Goal: Task Accomplishment & Management: Manage account settings

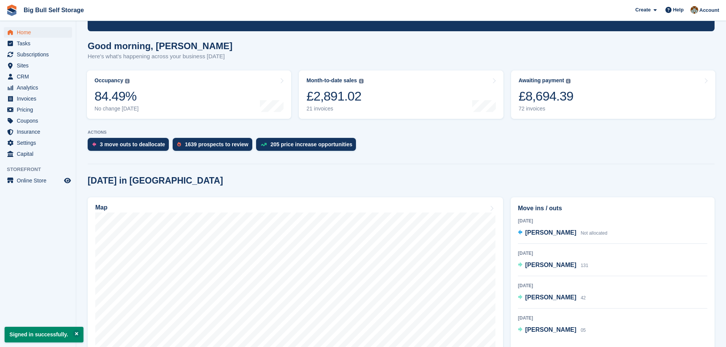
scroll to position [152, 0]
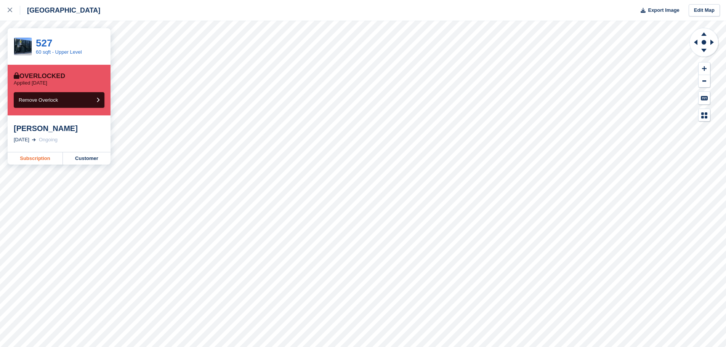
click at [40, 159] on link "Subscription" at bounding box center [35, 158] width 55 height 12
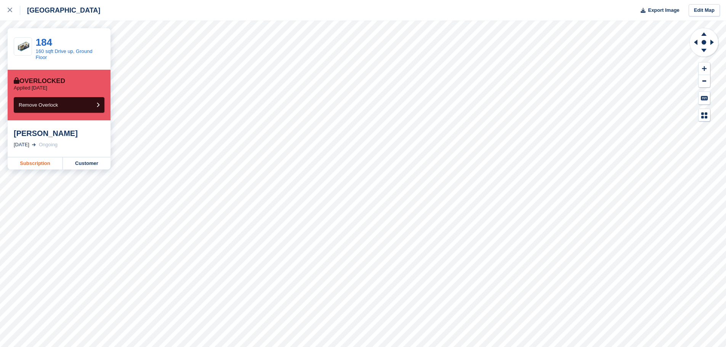
click at [43, 164] on link "Subscription" at bounding box center [35, 163] width 55 height 12
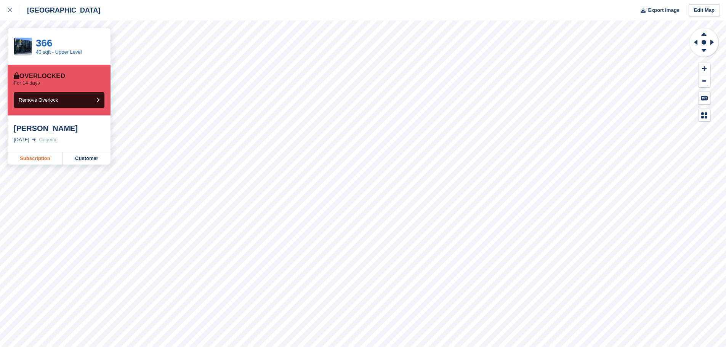
click at [34, 158] on link "Subscription" at bounding box center [35, 158] width 55 height 12
click at [31, 159] on link "Subscription" at bounding box center [35, 158] width 55 height 12
click at [11, 11] on icon at bounding box center [10, 10] width 5 height 5
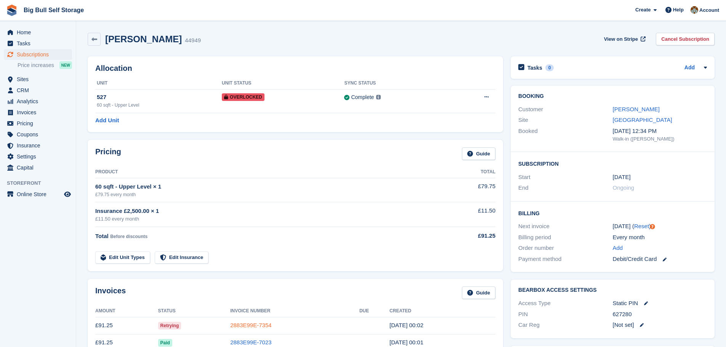
click at [255, 325] on link "2883E99E-7354" at bounding box center [250, 325] width 41 height 6
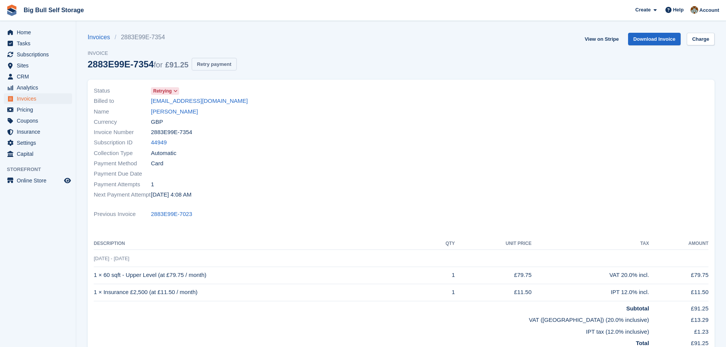
click at [216, 65] on button "Retry payment" at bounding box center [214, 64] width 45 height 13
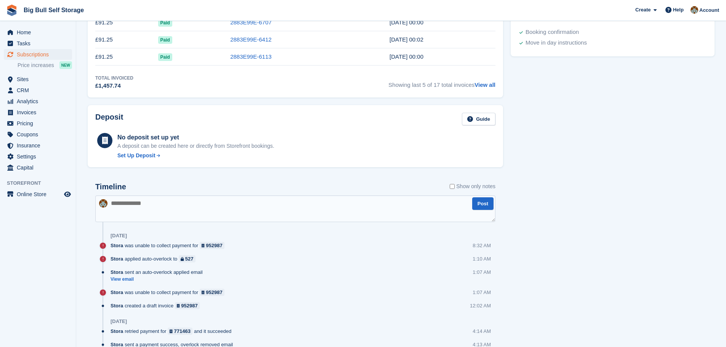
scroll to position [343, 0]
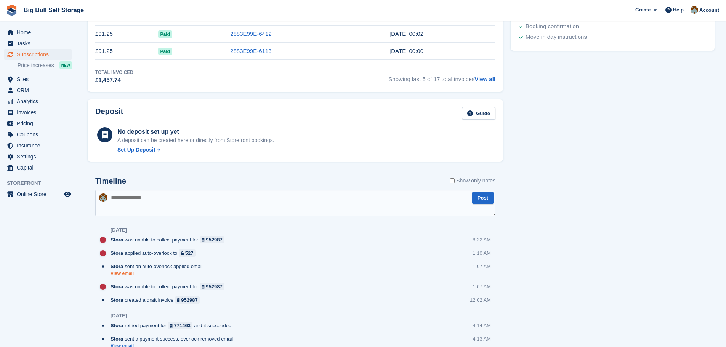
click at [132, 274] on link "View email" at bounding box center [159, 274] width 96 height 6
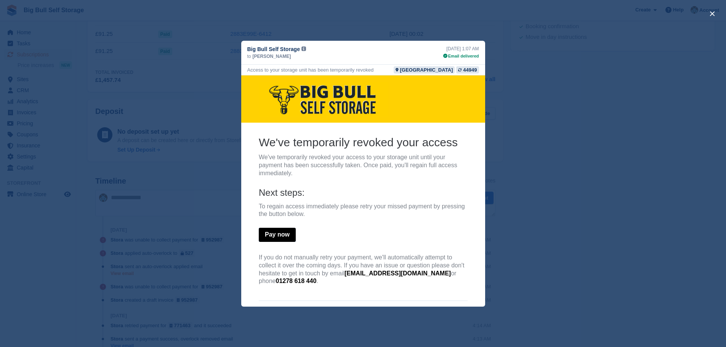
scroll to position [0, 0]
click at [711, 14] on button "close" at bounding box center [712, 14] width 12 height 12
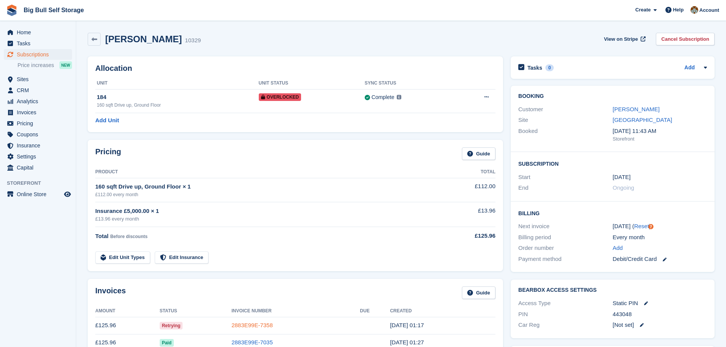
click at [247, 323] on link "2883E99E-7358" at bounding box center [251, 325] width 41 height 6
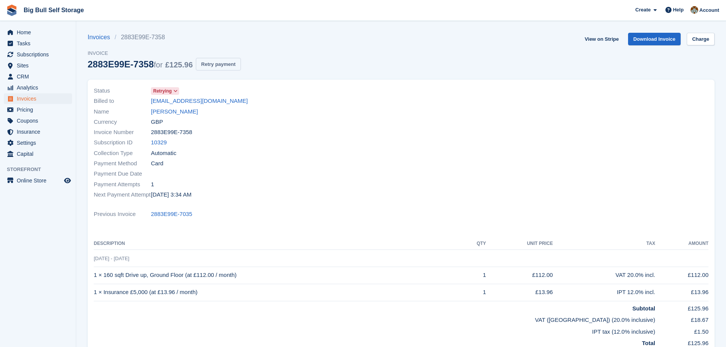
click at [225, 62] on button "Retry payment" at bounding box center [218, 64] width 45 height 13
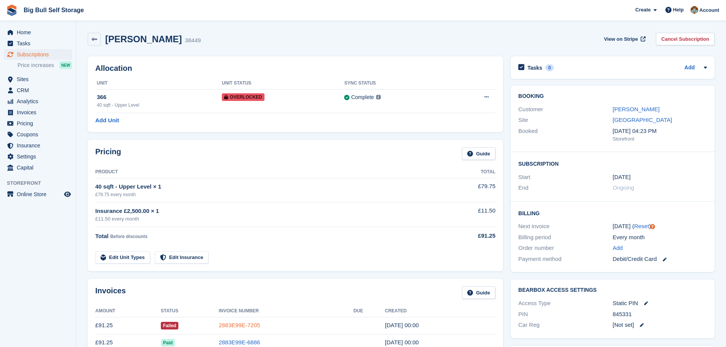
click at [240, 325] on link "2883E99E-7205" at bounding box center [239, 325] width 41 height 6
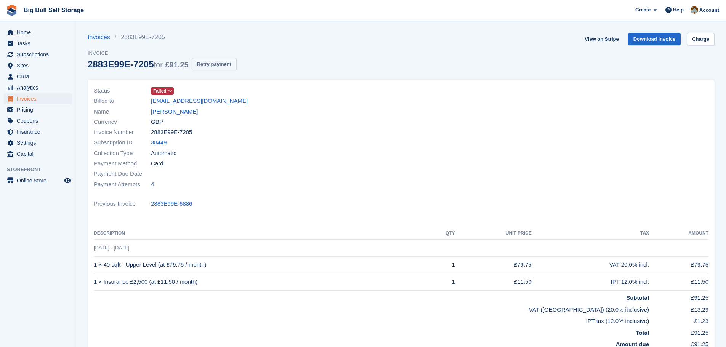
click at [222, 65] on button "Retry payment" at bounding box center [214, 64] width 45 height 13
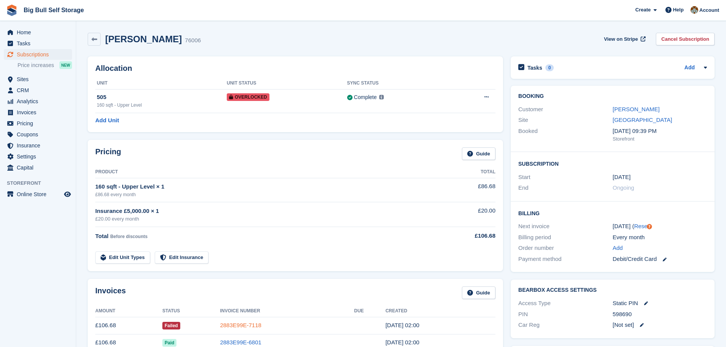
click at [233, 325] on link "2883E99E-7118" at bounding box center [240, 325] width 41 height 6
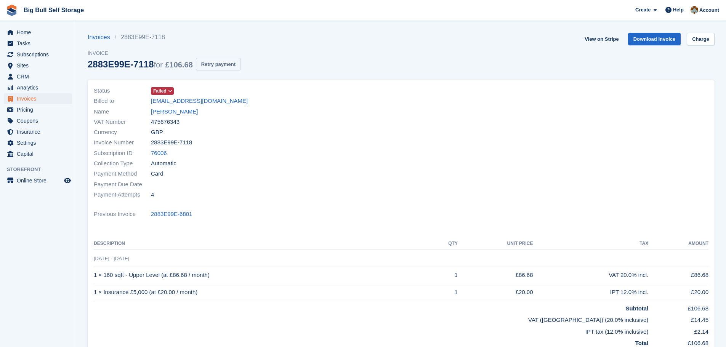
click at [216, 64] on button "Retry payment" at bounding box center [218, 64] width 45 height 13
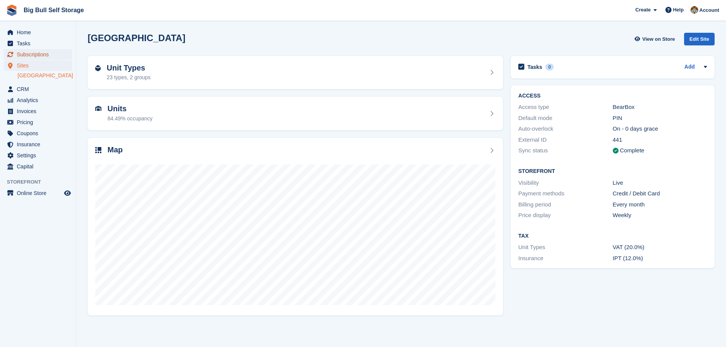
click at [31, 52] on span "Subscriptions" at bounding box center [40, 54] width 46 height 11
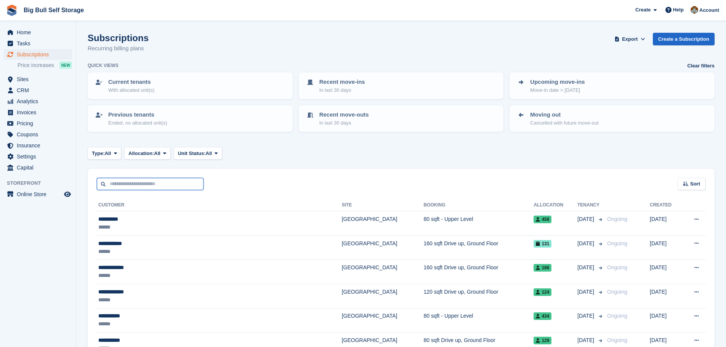
click at [144, 188] on input "text" at bounding box center [150, 184] width 107 height 13
type input "******"
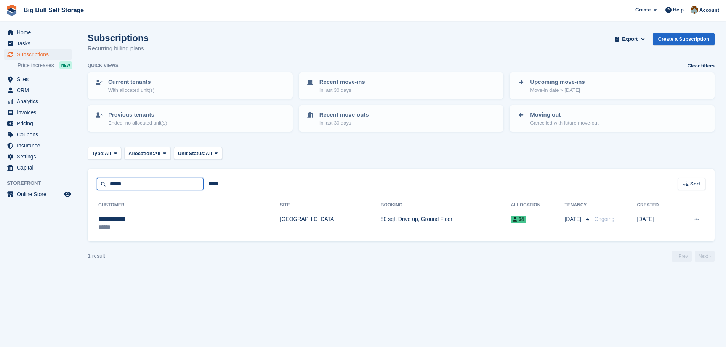
click at [132, 186] on input "******" at bounding box center [150, 184] width 107 height 13
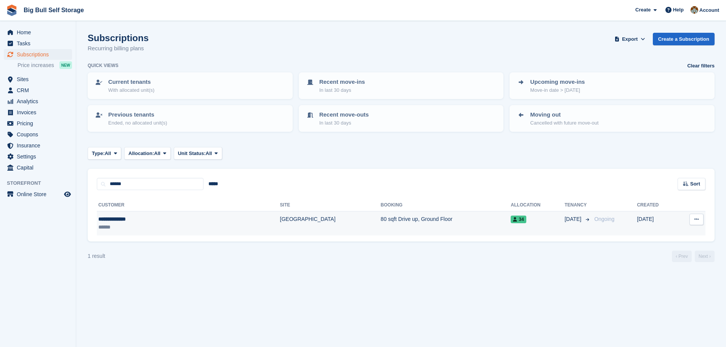
click at [130, 220] on div "**********" at bounding box center [147, 219] width 99 height 8
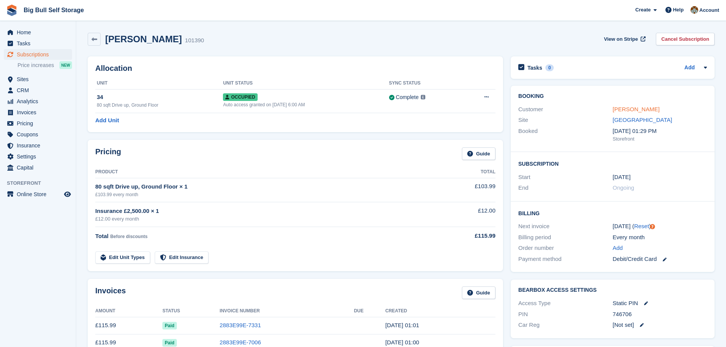
click at [627, 109] on link "[PERSON_NAME]" at bounding box center [636, 109] width 47 height 6
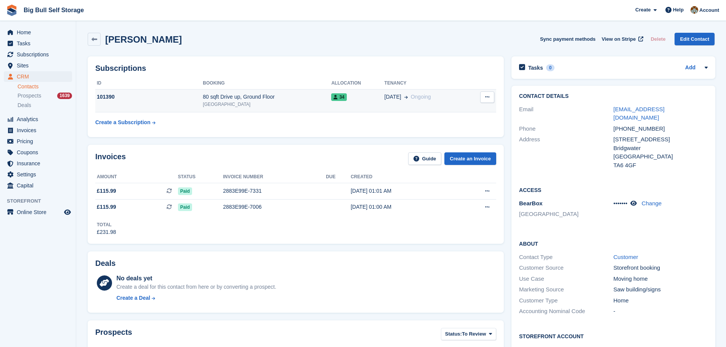
click at [107, 97] on div "101390" at bounding box center [148, 97] width 107 height 8
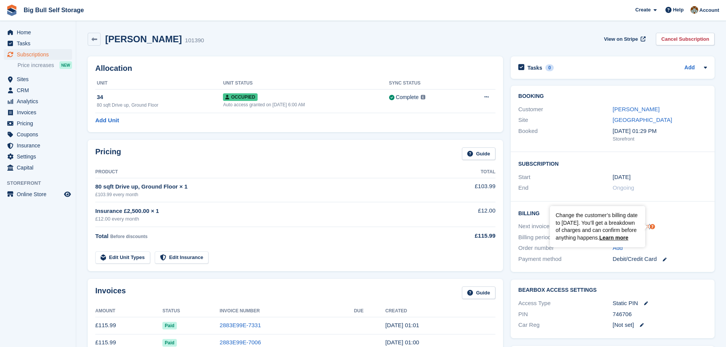
click at [652, 227] on icon "Tooltip anchor" at bounding box center [652, 227] width 5 height 5
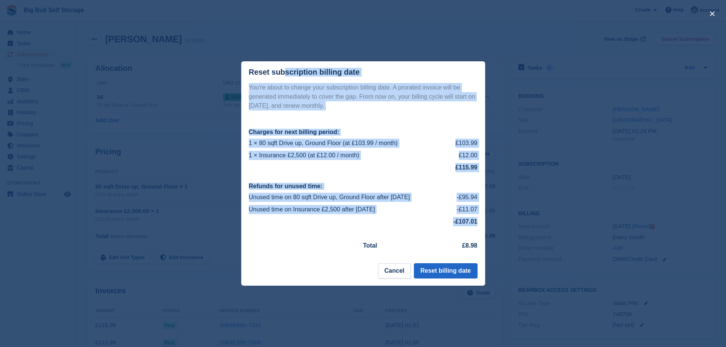
drag, startPoint x: 250, startPoint y: 74, endPoint x: 482, endPoint y: 249, distance: 290.4
click at [482, 249] on div "Reset subscription billing date You're about to change your subscription billin…" at bounding box center [363, 173] width 244 height 225
copy div "Reset subscription billing date You're about to change your subscription billin…"
click at [446, 273] on button "Reset billing date" at bounding box center [445, 270] width 63 height 15
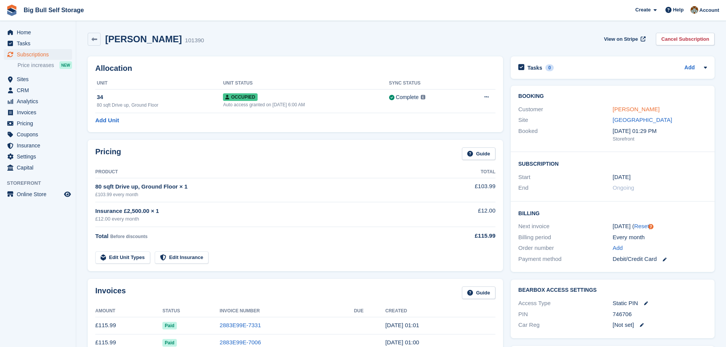
click at [623, 110] on link "[PERSON_NAME]" at bounding box center [636, 109] width 47 height 6
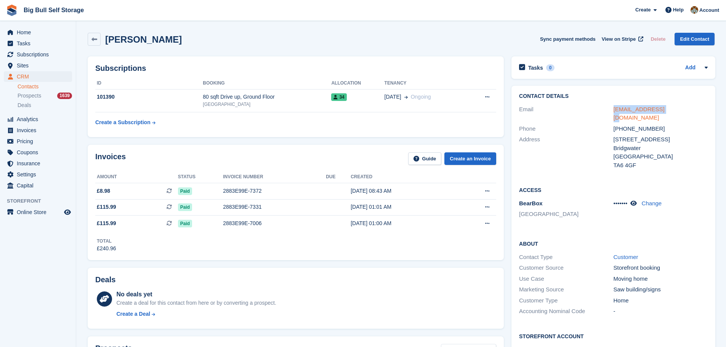
drag, startPoint x: 670, startPoint y: 110, endPoint x: 613, endPoint y: 111, distance: 57.2
click at [614, 111] on div "rbailey30@sky.com" at bounding box center [661, 113] width 94 height 17
copy link "rbailey30@sky.com"
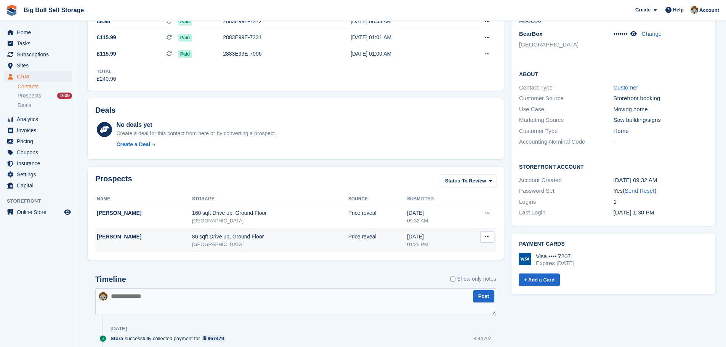
scroll to position [191, 0]
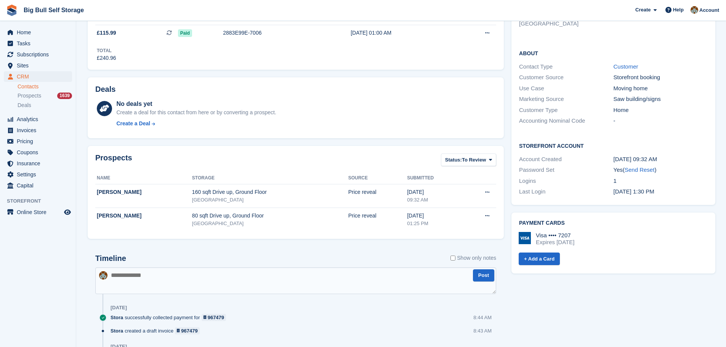
click at [159, 280] on textarea at bounding box center [295, 281] width 401 height 27
paste textarea "**********"
type textarea "**********"
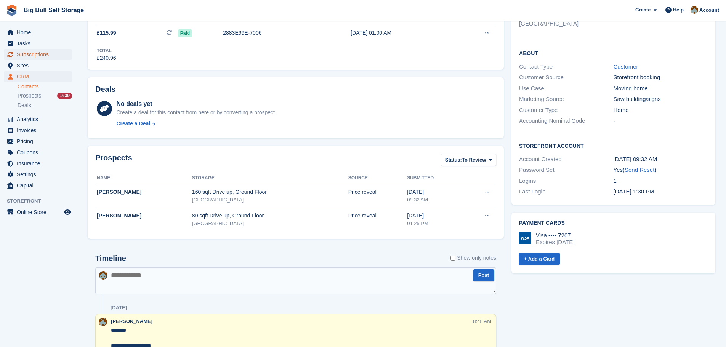
click at [29, 54] on span "Subscriptions" at bounding box center [40, 54] width 46 height 11
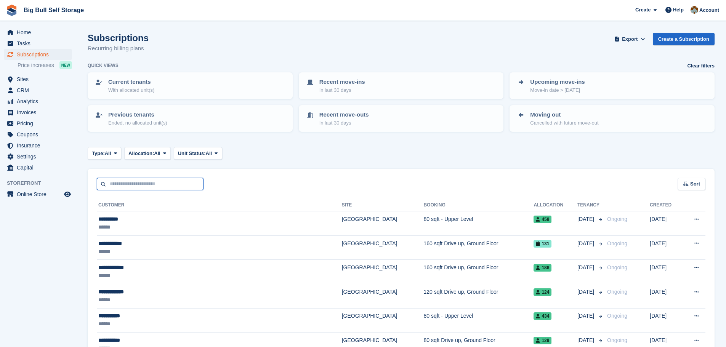
drag, startPoint x: 143, startPoint y: 187, endPoint x: 140, endPoint y: 184, distance: 4.3
click at [143, 187] on input "text" at bounding box center [150, 184] width 107 height 13
type input "********"
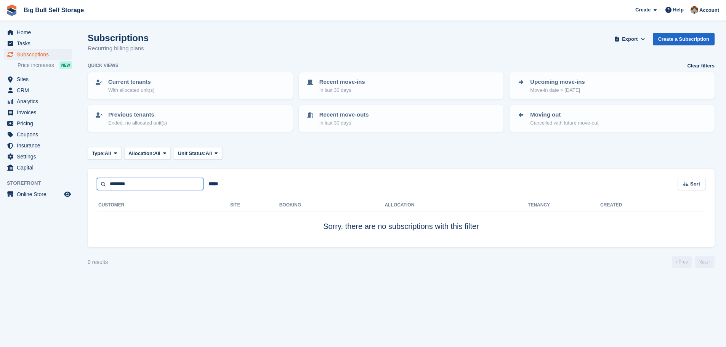
click at [145, 184] on input "********" at bounding box center [150, 184] width 107 height 13
type input "****"
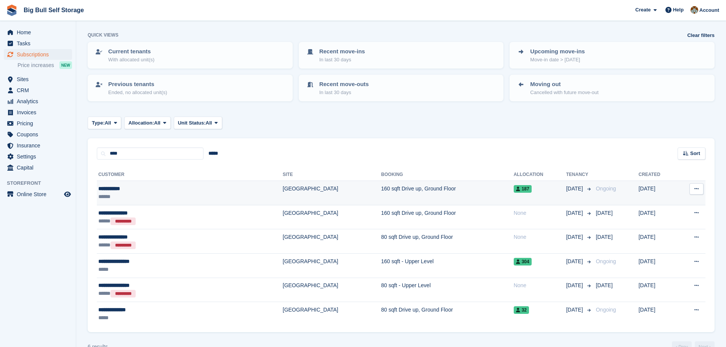
scroll to position [38, 0]
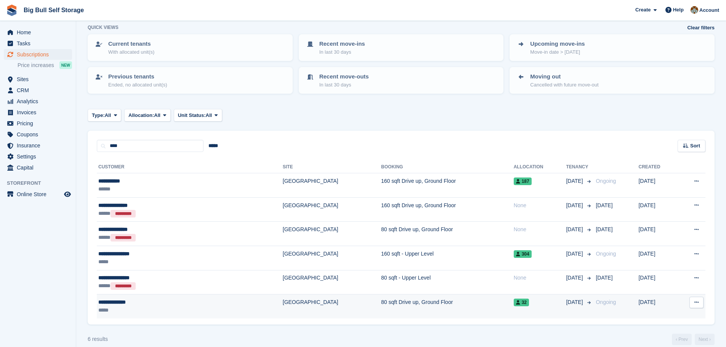
click at [129, 303] on div "**********" at bounding box center [149, 302] width 103 height 8
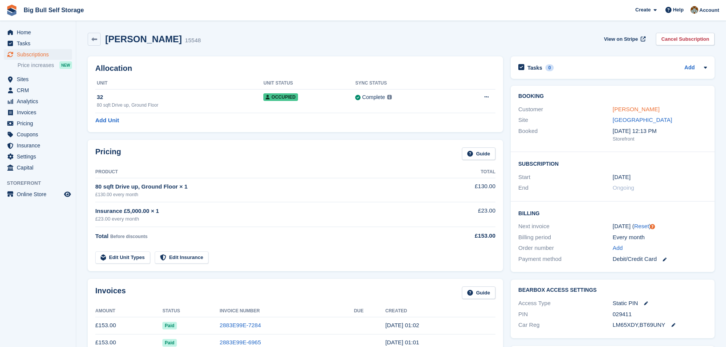
click at [647, 109] on link "[PERSON_NAME]" at bounding box center [636, 109] width 47 height 6
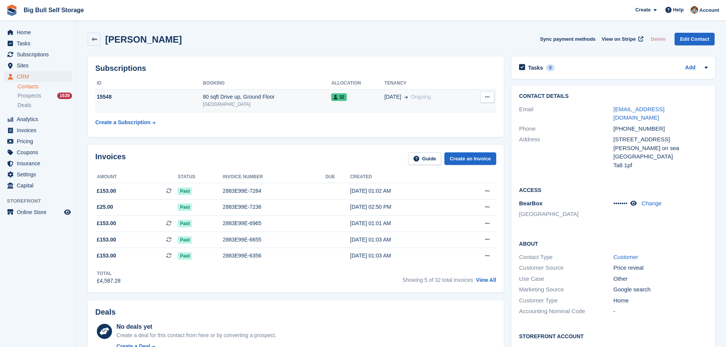
click at [108, 96] on div "15548" at bounding box center [148, 97] width 107 height 8
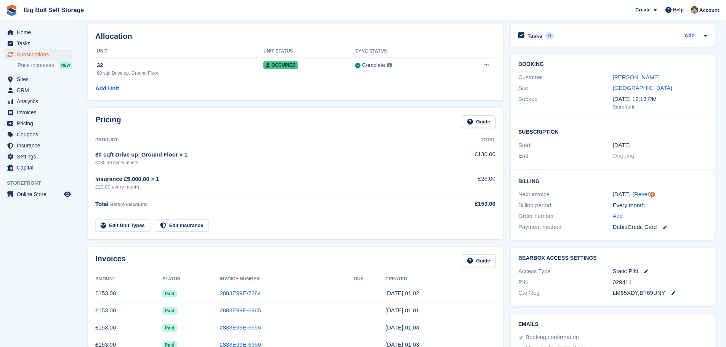
scroll to position [76, 0]
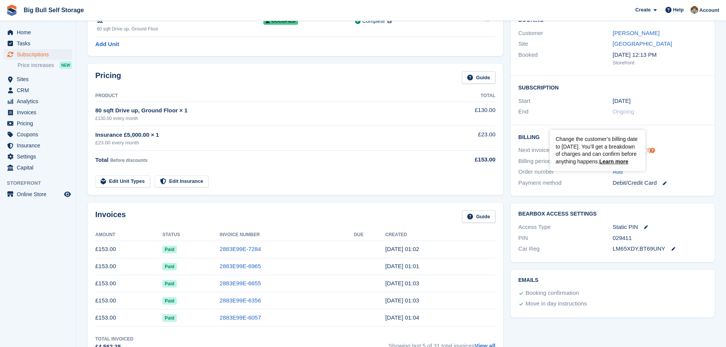
click at [653, 150] on circle "Tooltip anchor" at bounding box center [652, 150] width 5 height 5
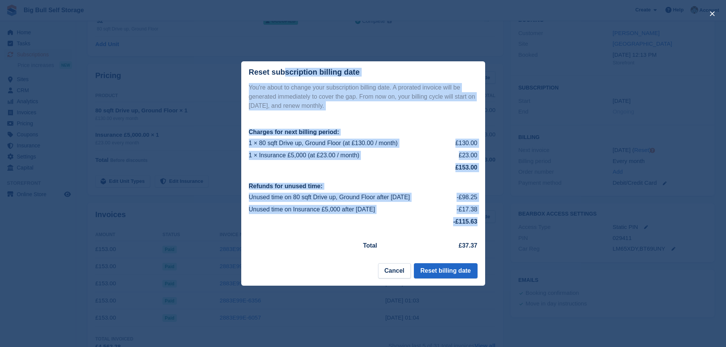
drag, startPoint x: 247, startPoint y: 72, endPoint x: 478, endPoint y: 250, distance: 291.1
click at [478, 250] on div "Reset subscription billing date You're about to change your subscription billin…" at bounding box center [363, 173] width 244 height 225
copy div "Reset subscription billing date You're about to change your subscription billin…"
click at [455, 272] on button "Reset billing date" at bounding box center [445, 270] width 63 height 15
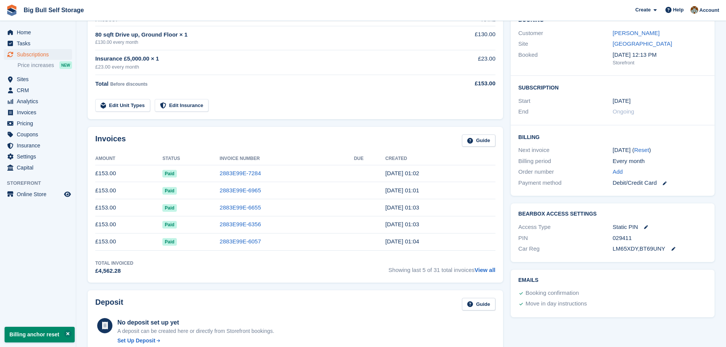
scroll to position [0, 0]
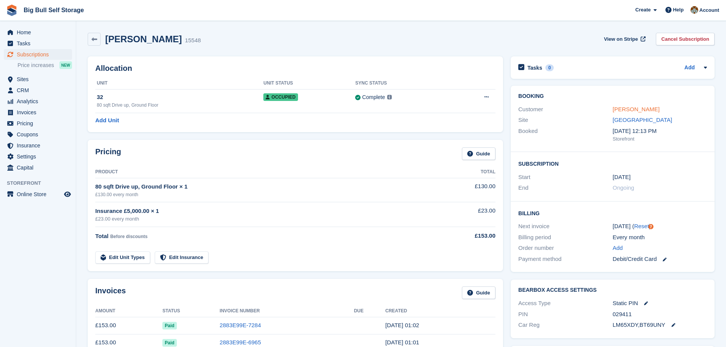
click at [632, 110] on link "[PERSON_NAME]" at bounding box center [636, 109] width 47 height 6
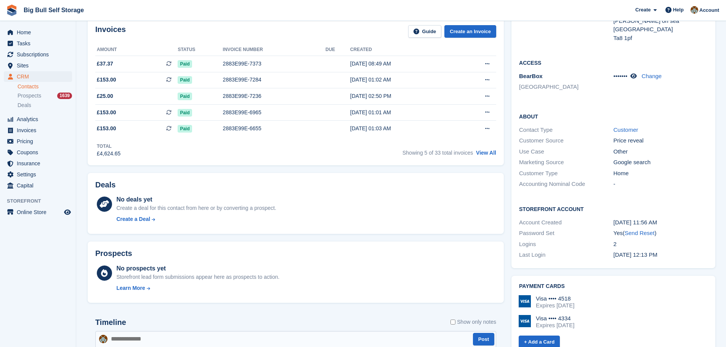
scroll to position [191, 0]
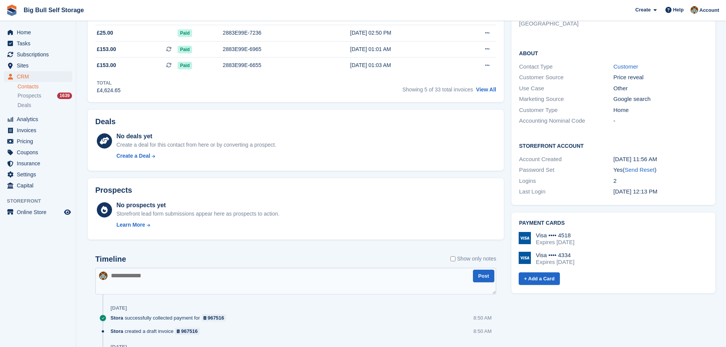
click at [143, 277] on textarea at bounding box center [295, 281] width 401 height 27
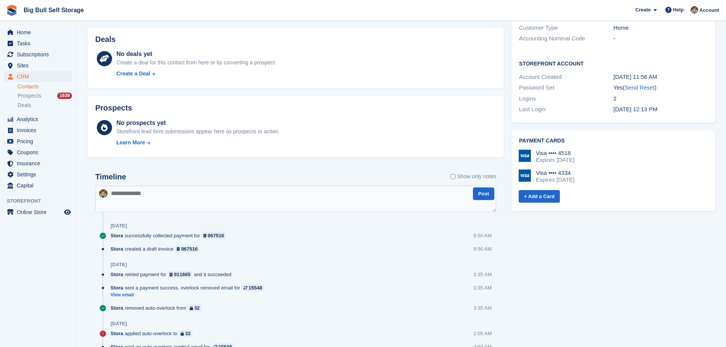
scroll to position [267, 0]
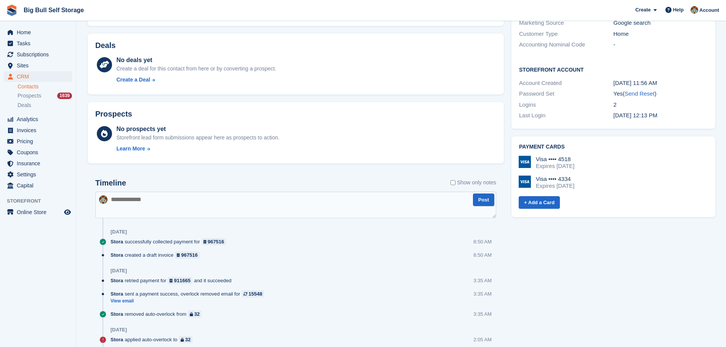
click at [130, 202] on textarea at bounding box center [295, 205] width 401 height 27
paste textarea "**********"
type textarea "**********"
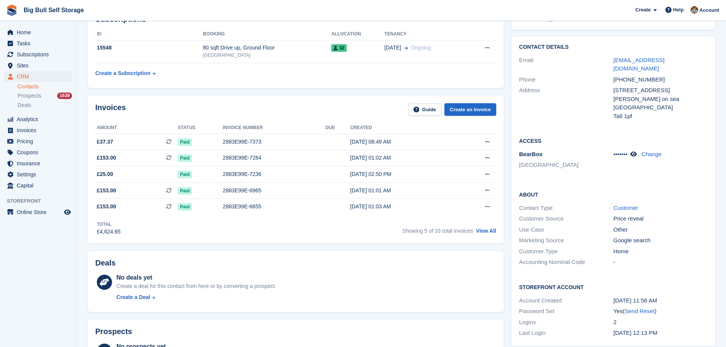
scroll to position [0, 0]
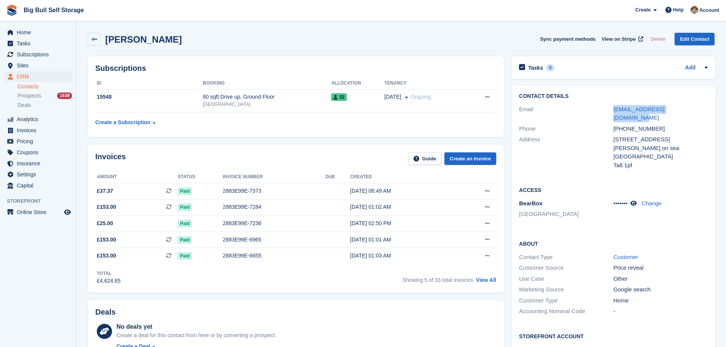
drag, startPoint x: 691, startPoint y: 111, endPoint x: 612, endPoint y: 113, distance: 79.3
click at [612, 113] on div "Email georgegillard74@gmail.com" at bounding box center [613, 113] width 189 height 19
copy div "georgegillard74@gmail.com"
click at [40, 55] on span "Subscriptions" at bounding box center [40, 54] width 46 height 11
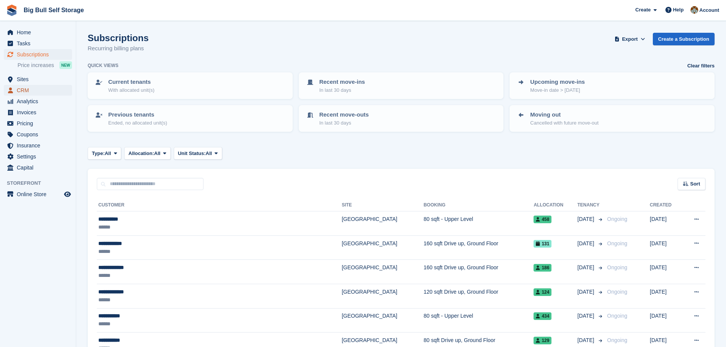
click at [26, 90] on span "CRM" at bounding box center [40, 90] width 46 height 11
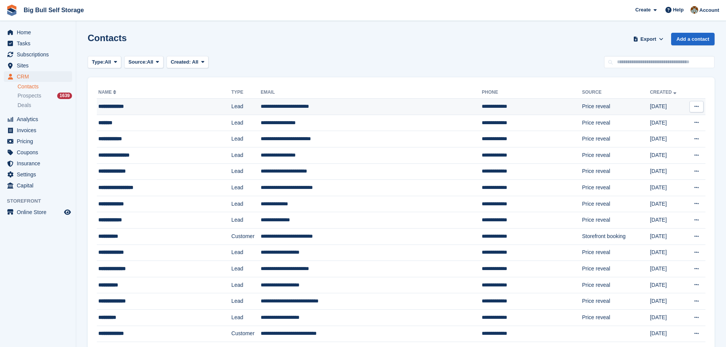
click at [132, 106] on div "**********" at bounding box center [150, 107] width 105 height 8
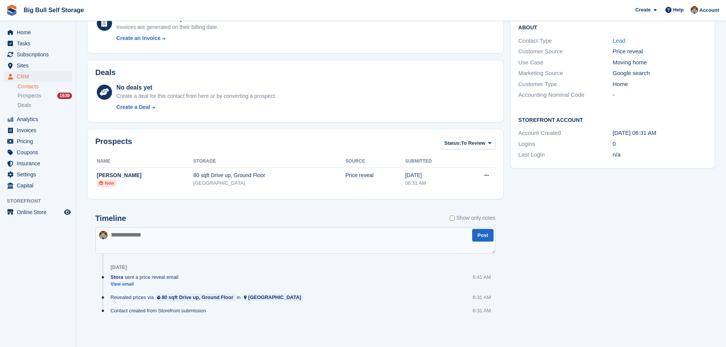
scroll to position [138, 0]
click at [125, 282] on link "View email" at bounding box center [147, 284] width 72 height 6
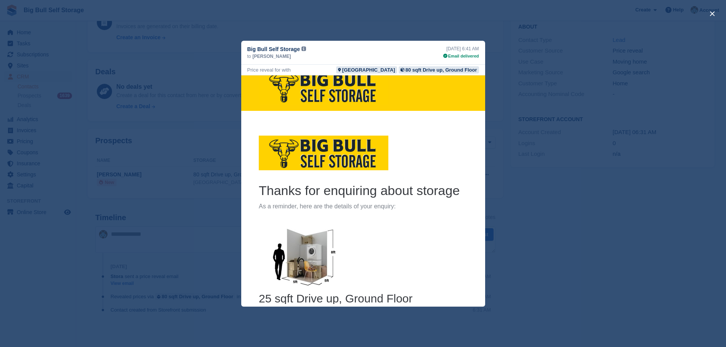
scroll to position [0, 0]
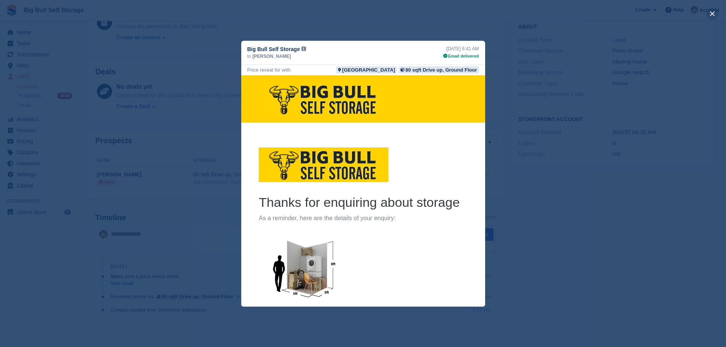
click at [713, 14] on button "close" at bounding box center [712, 14] width 12 height 12
